Goal: Task Accomplishment & Management: Manage account settings

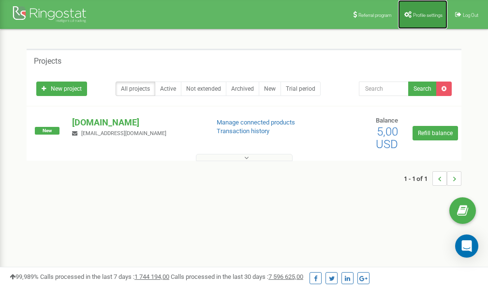
click at [414, 15] on span "Profile settings" at bounding box center [427, 15] width 29 height 5
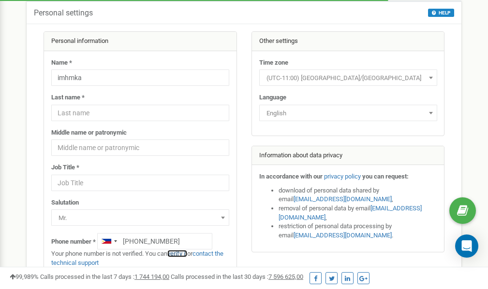
click at [181, 254] on link "verify it" at bounding box center [177, 253] width 20 height 7
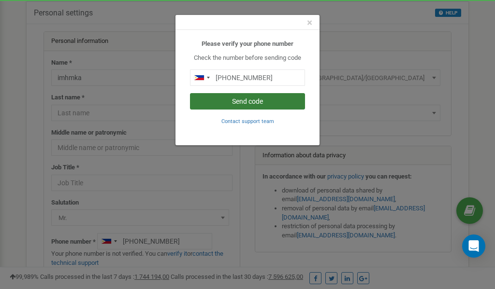
click at [254, 100] on button "Send code" at bounding box center [247, 101] width 115 height 16
